Goal: Navigation & Orientation: Find specific page/section

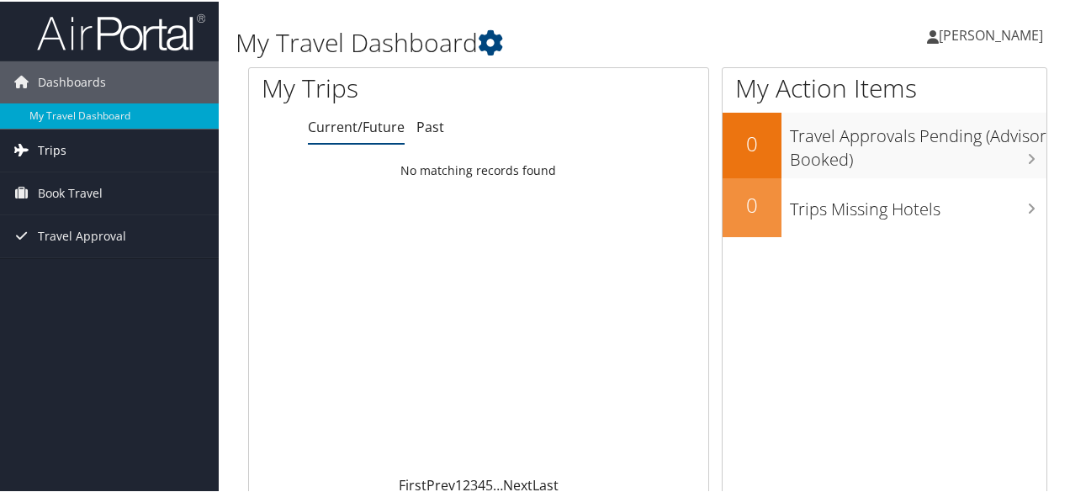
click at [156, 137] on link "Trips" at bounding box center [109, 149] width 219 height 42
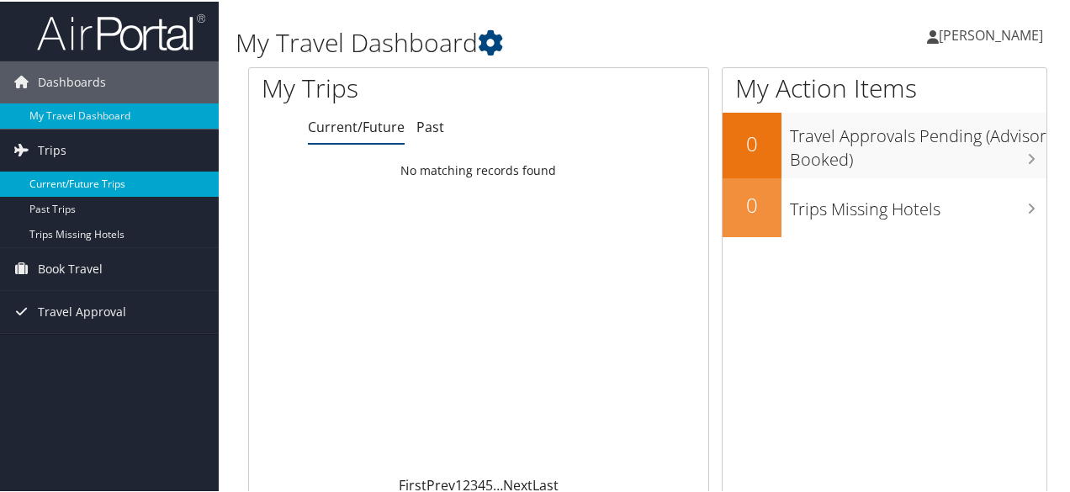
click at [92, 187] on link "Current/Future Trips" at bounding box center [109, 182] width 219 height 25
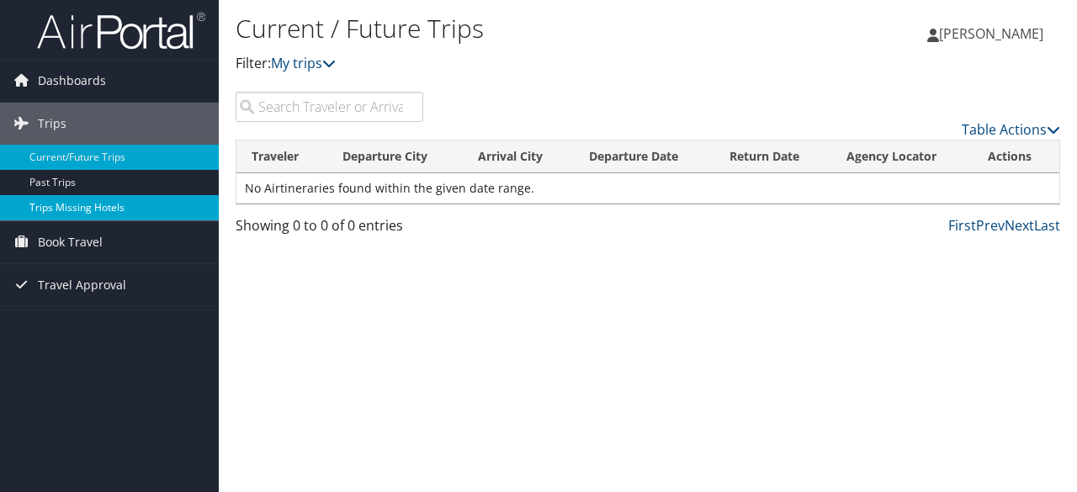
click at [125, 196] on link "Trips Missing Hotels" at bounding box center [109, 207] width 219 height 25
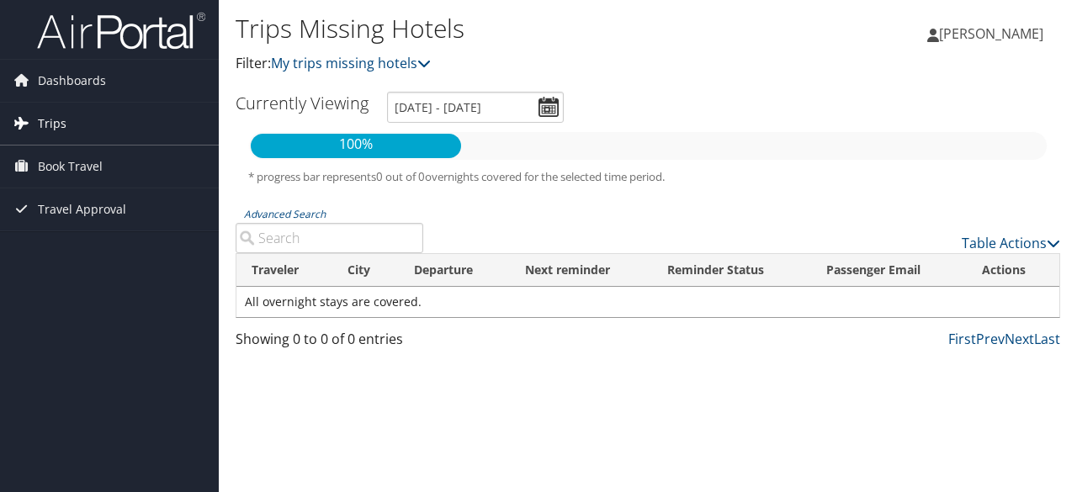
click at [62, 129] on span "Trips" at bounding box center [52, 124] width 29 height 42
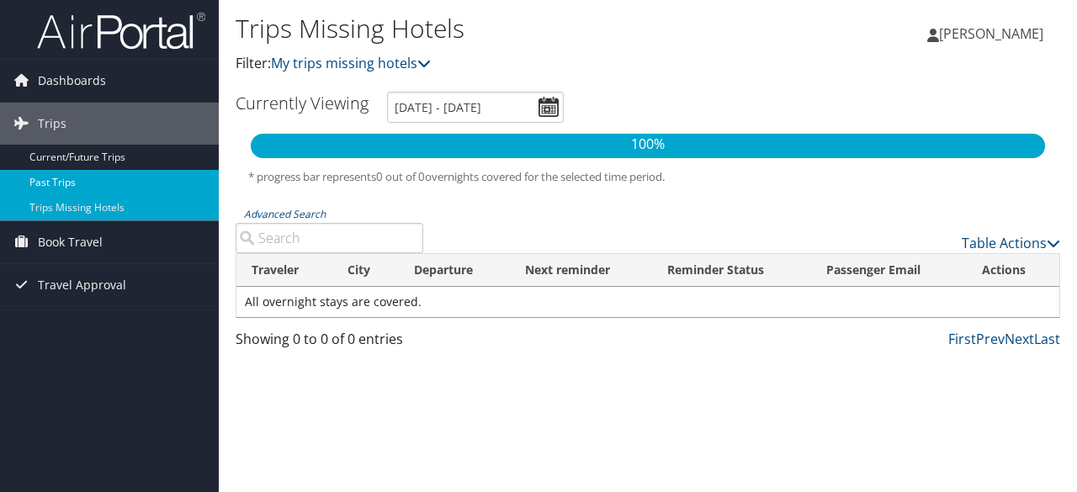
click at [56, 183] on link "Past Trips" at bounding box center [109, 182] width 219 height 25
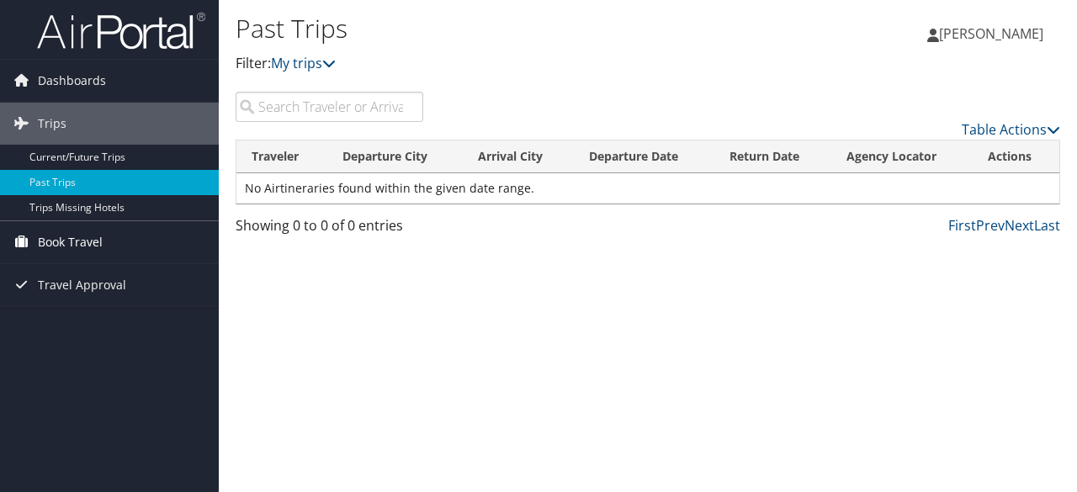
click at [109, 258] on link "Book Travel" at bounding box center [109, 242] width 219 height 42
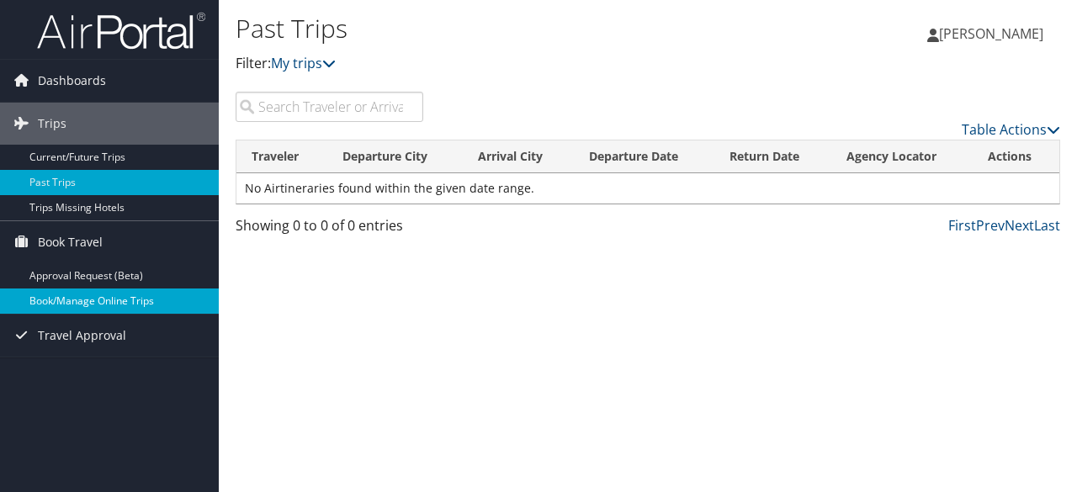
click at [129, 309] on link "Book/Manage Online Trips" at bounding box center [109, 301] width 219 height 25
